Goal: Information Seeking & Learning: Learn about a topic

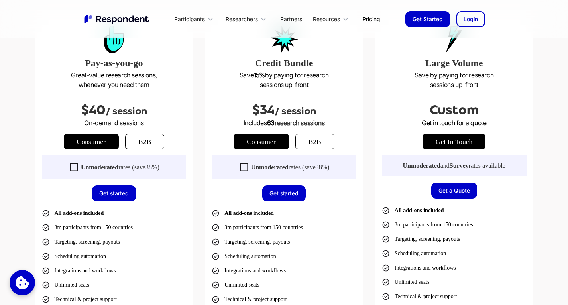
scroll to position [160, 0]
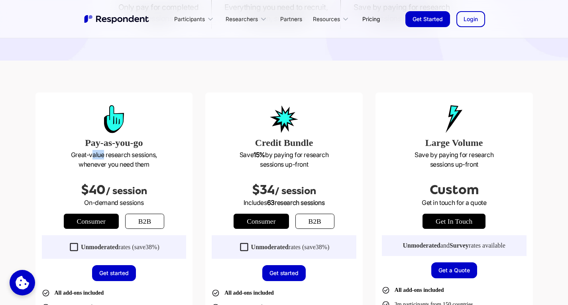
drag, startPoint x: 93, startPoint y: 154, endPoint x: 104, endPoint y: 155, distance: 10.9
click at [104, 155] on p "Great-value research sessions, whenever you need them" at bounding box center [114, 159] width 145 height 19
click at [120, 164] on p "Great-value research sessions, whenever you need them" at bounding box center [114, 159] width 145 height 19
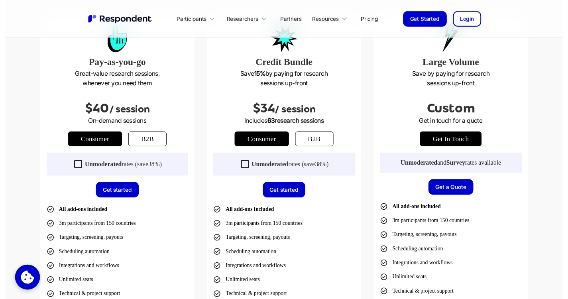
scroll to position [199, 0]
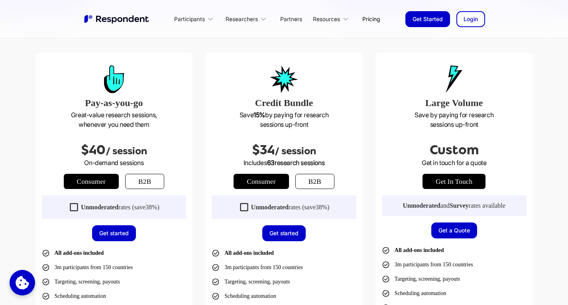
click at [450, 184] on link "get in touch" at bounding box center [454, 181] width 63 height 15
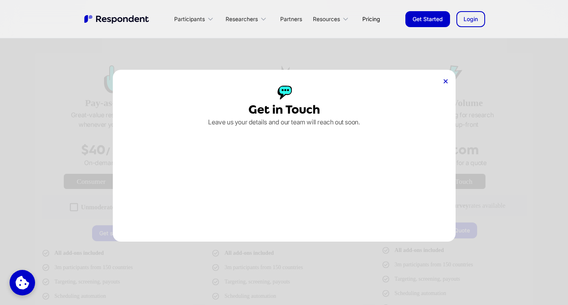
click at [445, 77] on div "Get in Touch Leave us your details and our team will reach out soon." at bounding box center [284, 156] width 343 height 172
click at [442, 82] on div "Get in Touch Leave us your details and our team will reach out soon." at bounding box center [284, 156] width 343 height 172
click at [446, 79] on icon at bounding box center [446, 81] width 4 height 4
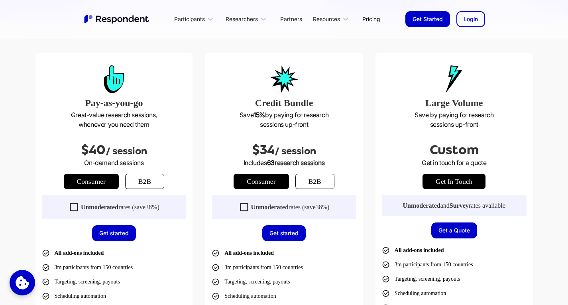
click at [446, 80] on icon at bounding box center [454, 79] width 17 height 28
click at [197, 22] on div "Participants" at bounding box center [189, 19] width 31 height 8
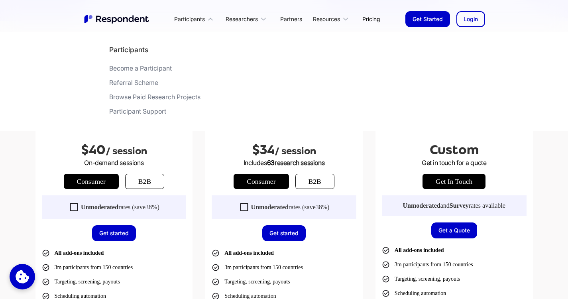
click at [148, 97] on div "Browse Paid Research Projects" at bounding box center [154, 97] width 91 height 8
